Goal: Find specific page/section: Find specific page/section

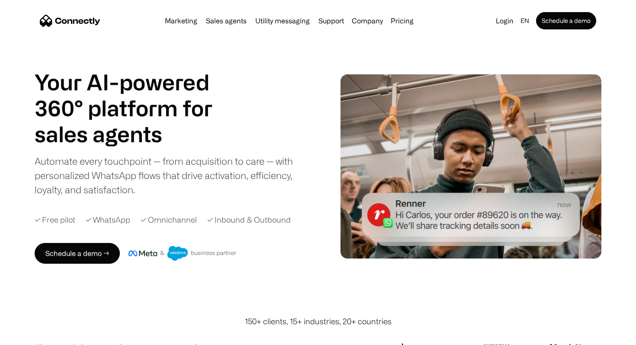
click at [201, 103] on h1 "Your AI-powered 360° platform for" at bounding box center [134, 95] width 199 height 52
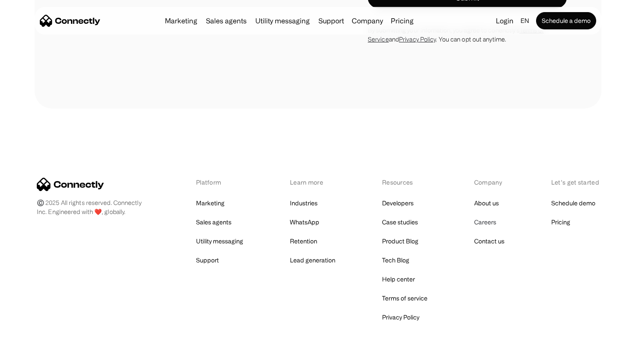
scroll to position [4838, 0]
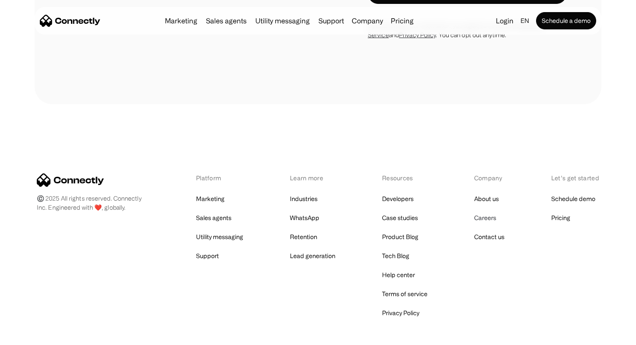
click at [479, 212] on link "Careers" at bounding box center [485, 218] width 22 height 12
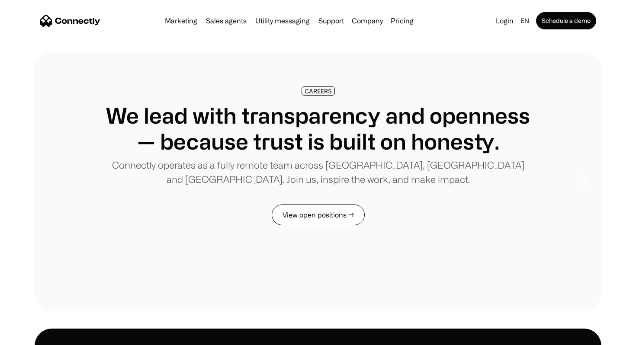
click at [337, 213] on link "View open positions →" at bounding box center [318, 215] width 93 height 21
